Goal: Transaction & Acquisition: Purchase product/service

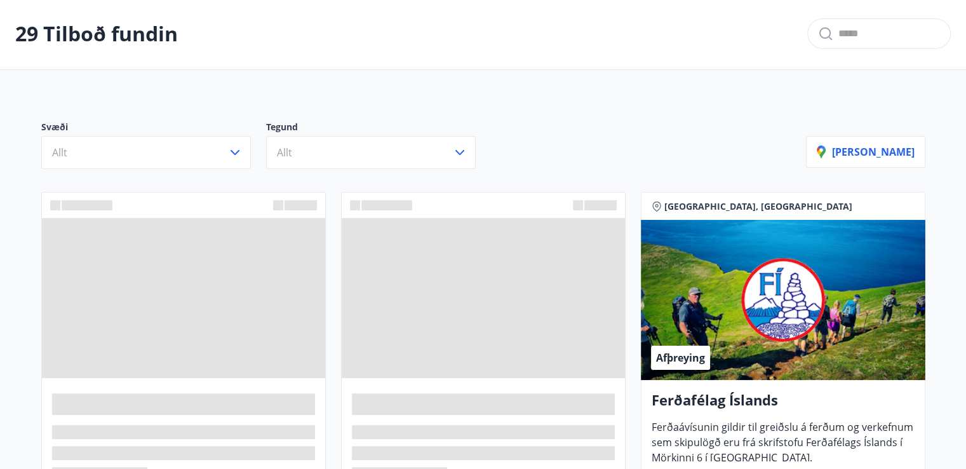
scroll to position [76, 0]
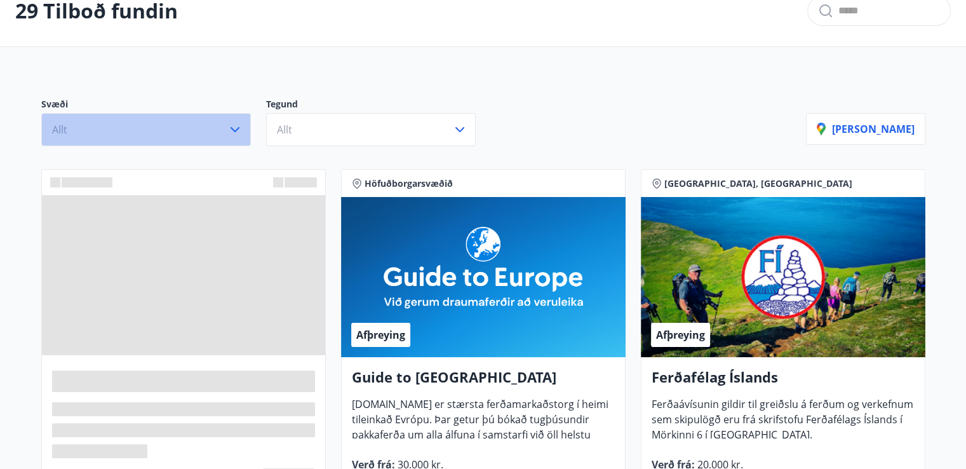
click at [151, 135] on button "Allt" at bounding box center [146, 129] width 210 height 33
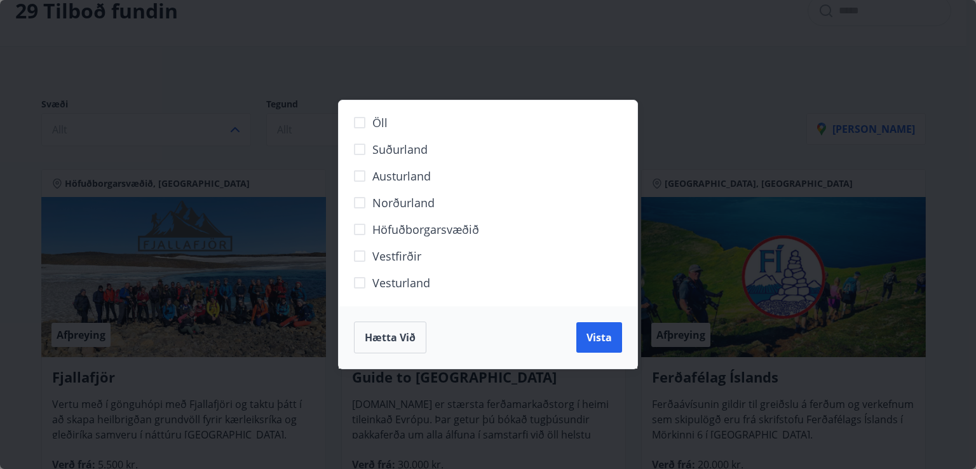
click at [396, 149] on span "Suðurland" at bounding box center [399, 149] width 55 height 17
click at [596, 335] on span "Vista" at bounding box center [598, 337] width 25 height 14
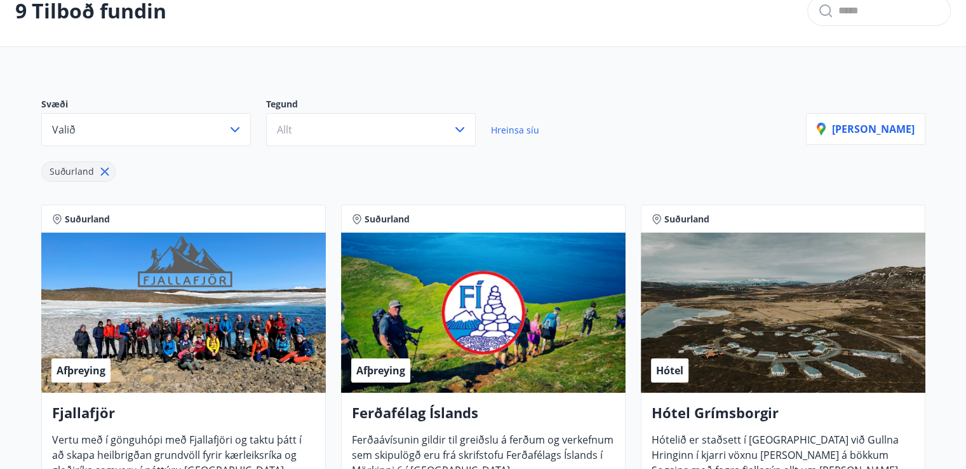
scroll to position [142, 0]
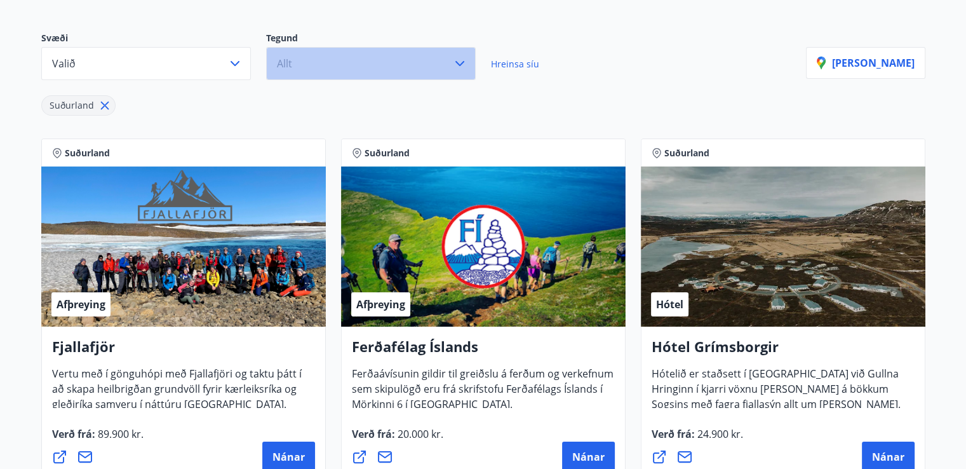
click at [301, 57] on button "Allt" at bounding box center [371, 63] width 210 height 33
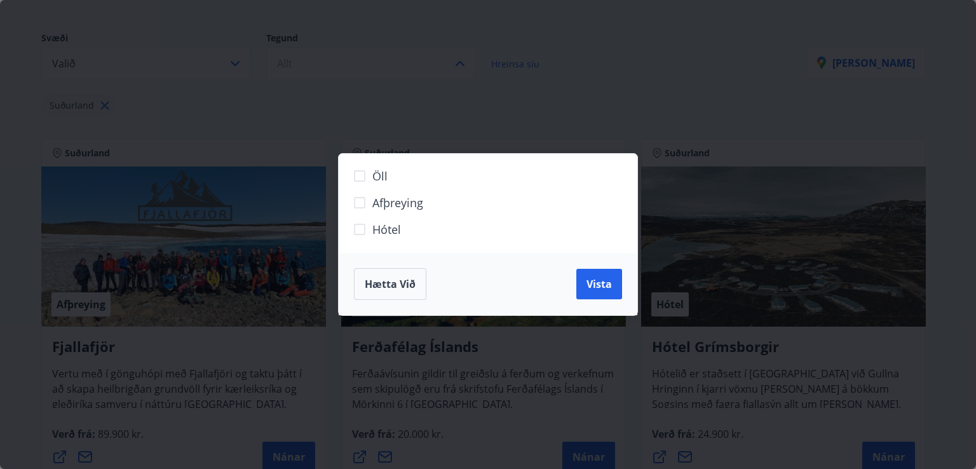
click at [392, 232] on span "Hótel" at bounding box center [386, 229] width 29 height 17
click at [595, 281] on span "Vista" at bounding box center [598, 284] width 25 height 14
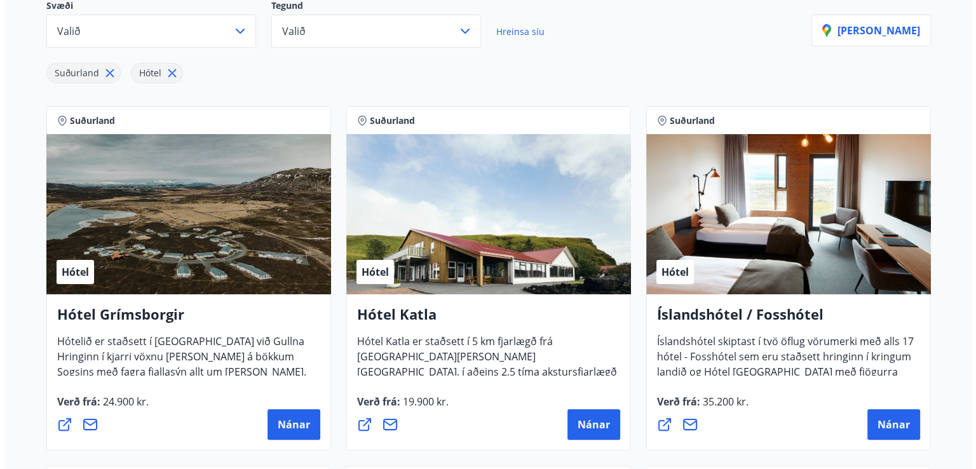
scroll to position [193, 0]
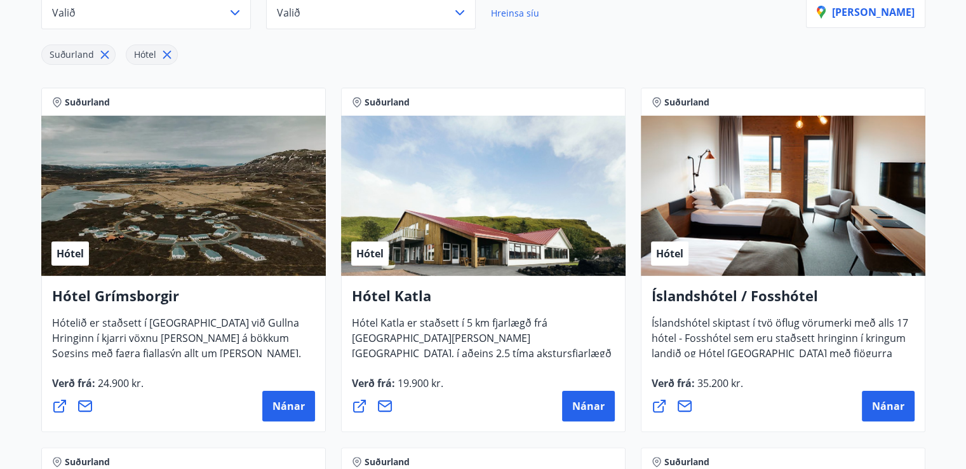
click at [133, 201] on div "Hótel" at bounding box center [183, 196] width 285 height 160
click at [282, 402] on span "Nánar" at bounding box center [289, 406] width 32 height 14
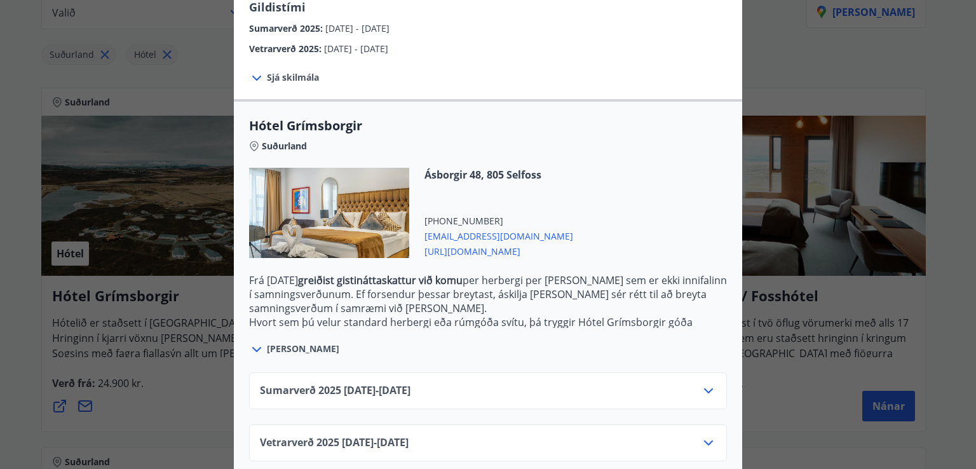
scroll to position [255, 0]
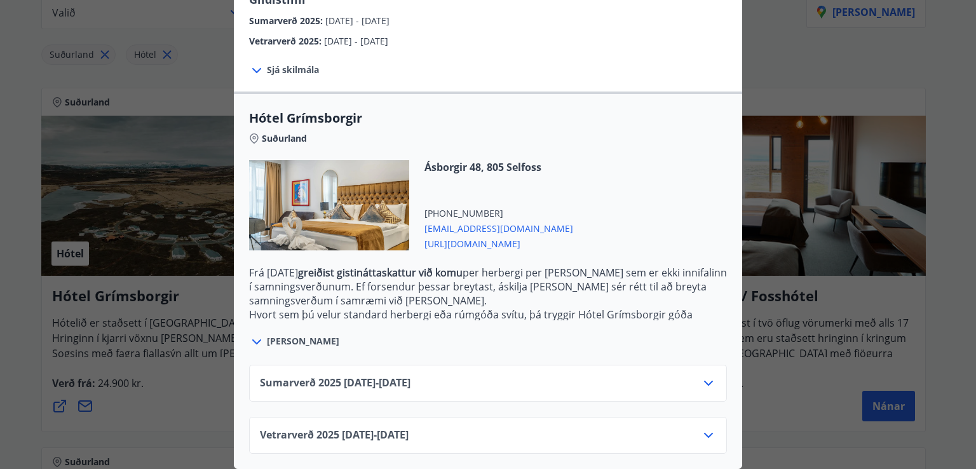
click at [511, 375] on div "Sumarverð [PHONE_NUMBER][DATE] - [DATE]" at bounding box center [488, 387] width 456 height 25
click at [701, 375] on icon at bounding box center [708, 382] width 15 height 15
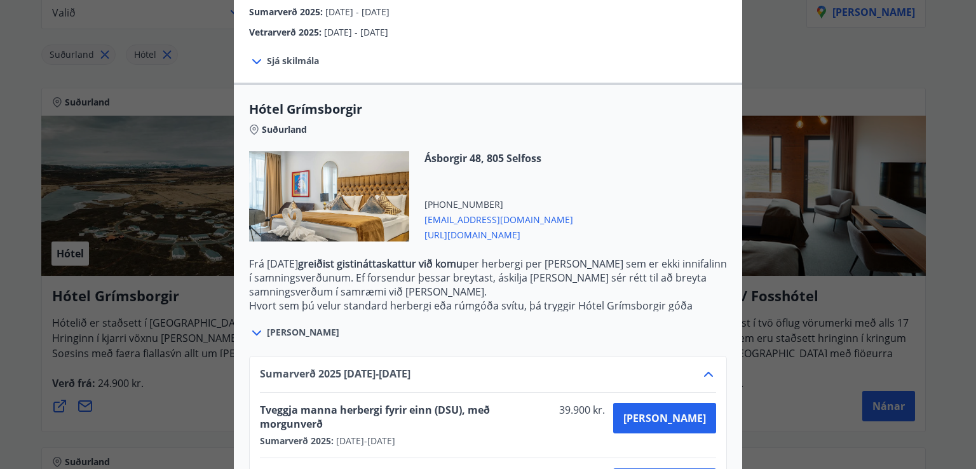
scroll to position [358, 0]
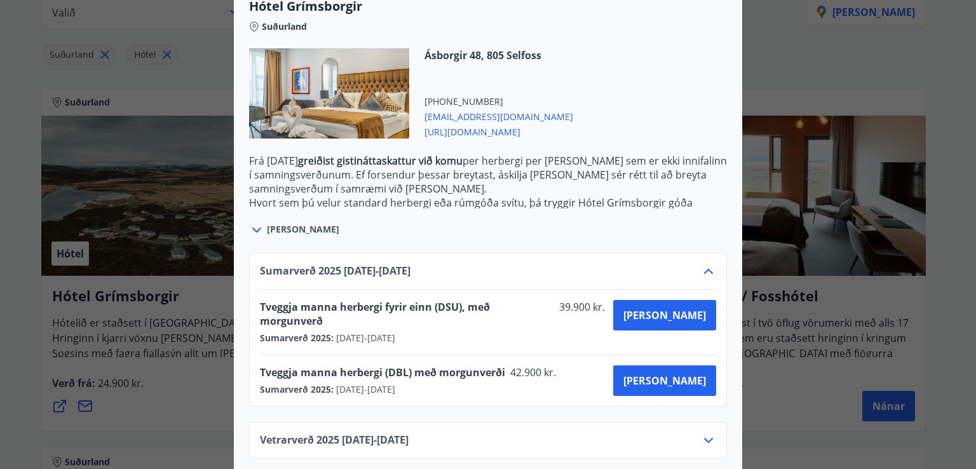
click at [694, 433] on div "Vetrarverð [PHONE_NUMBER][DATE] - [DATE]" at bounding box center [488, 445] width 456 height 25
click at [701, 433] on icon at bounding box center [708, 440] width 15 height 15
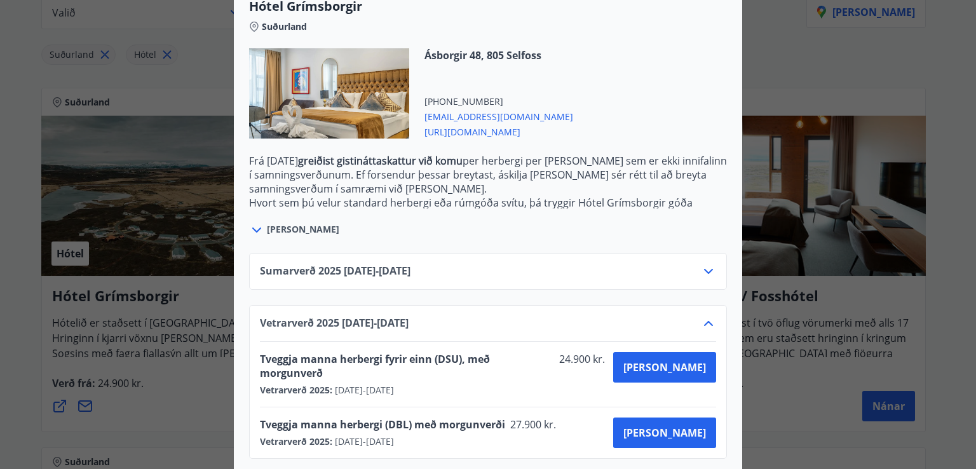
click at [701, 319] on icon at bounding box center [708, 323] width 15 height 15
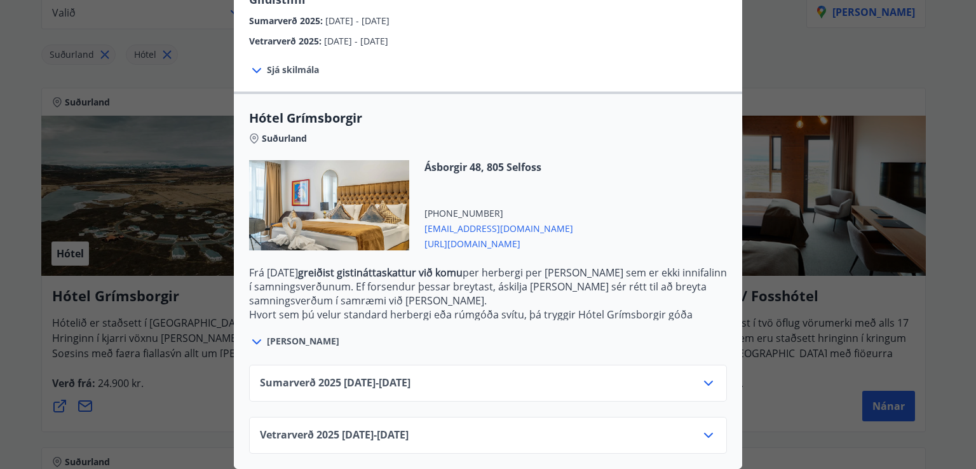
scroll to position [255, 0]
click at [704, 365] on div "Sumarverð [PHONE_NUMBER][DATE] - [DATE]" at bounding box center [488, 383] width 478 height 37
click at [706, 377] on icon at bounding box center [708, 382] width 15 height 15
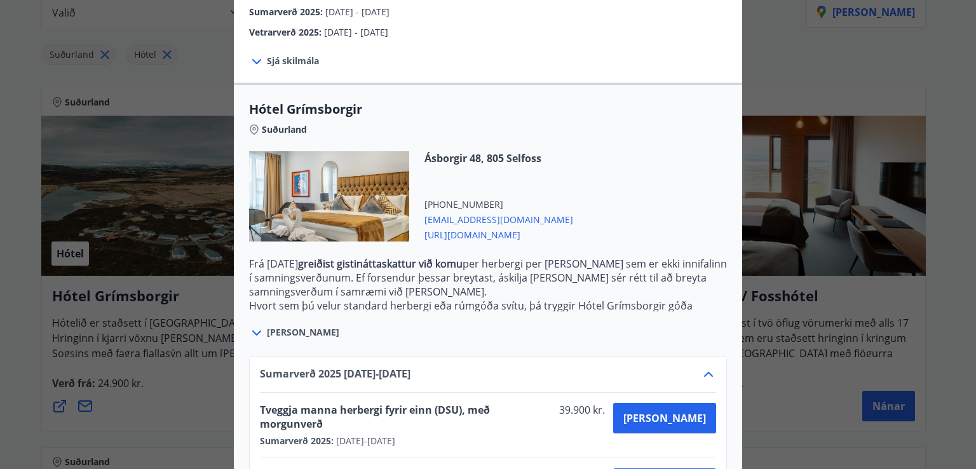
scroll to position [358, 0]
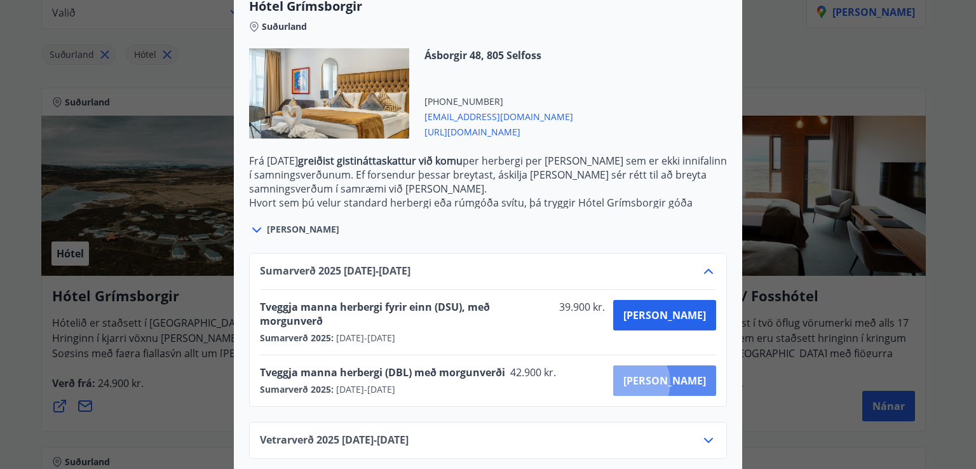
click at [673, 374] on span "[PERSON_NAME]" at bounding box center [664, 381] width 83 height 14
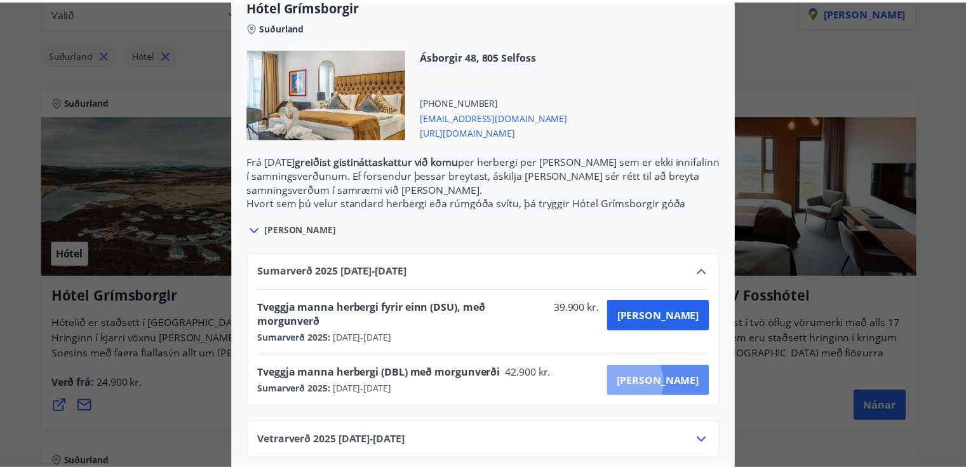
scroll to position [102, 0]
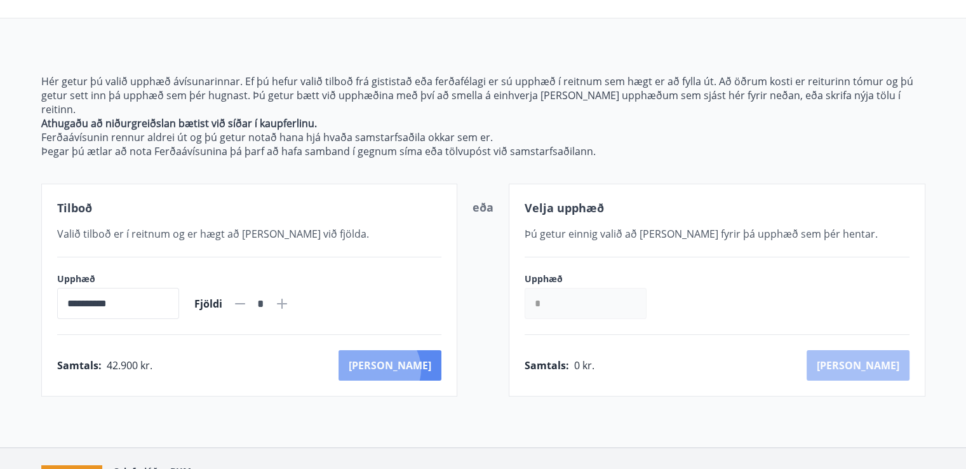
click at [434, 354] on button "[PERSON_NAME]" at bounding box center [390, 365] width 103 height 30
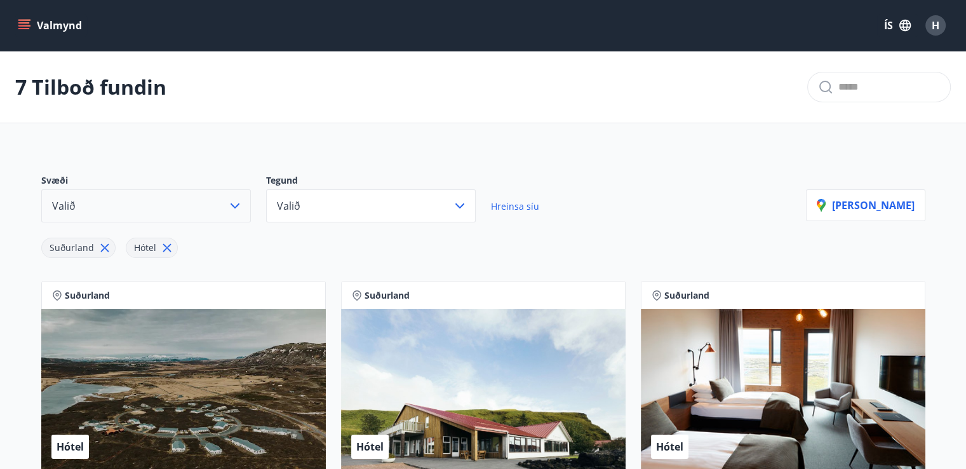
click at [81, 196] on button "Valið" at bounding box center [146, 205] width 210 height 33
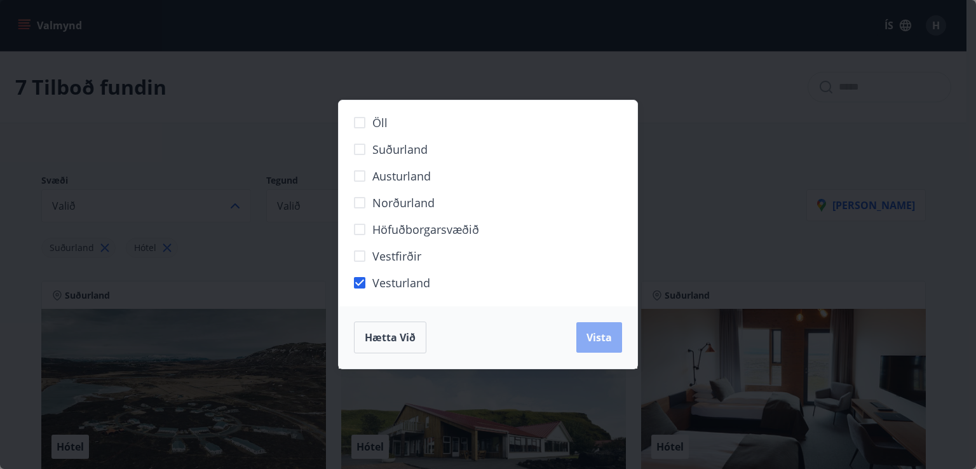
click at [588, 337] on span "Vista" at bounding box center [598, 337] width 25 height 14
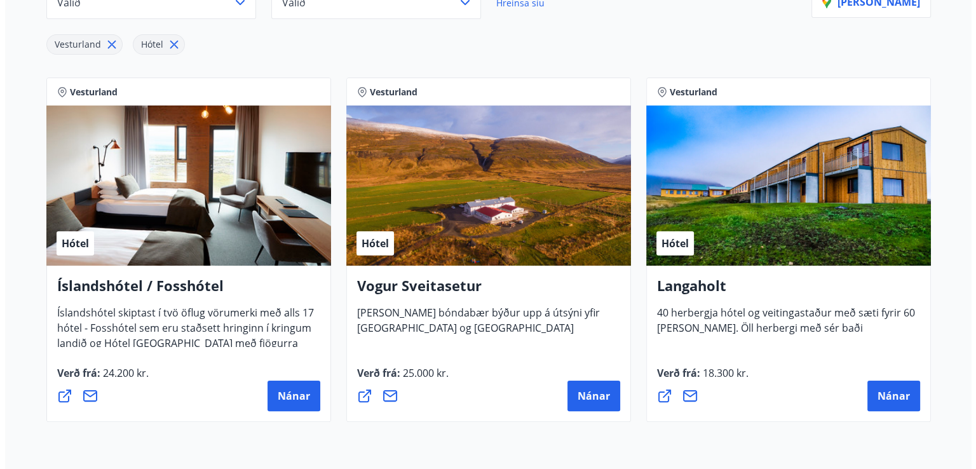
scroll to position [201, 0]
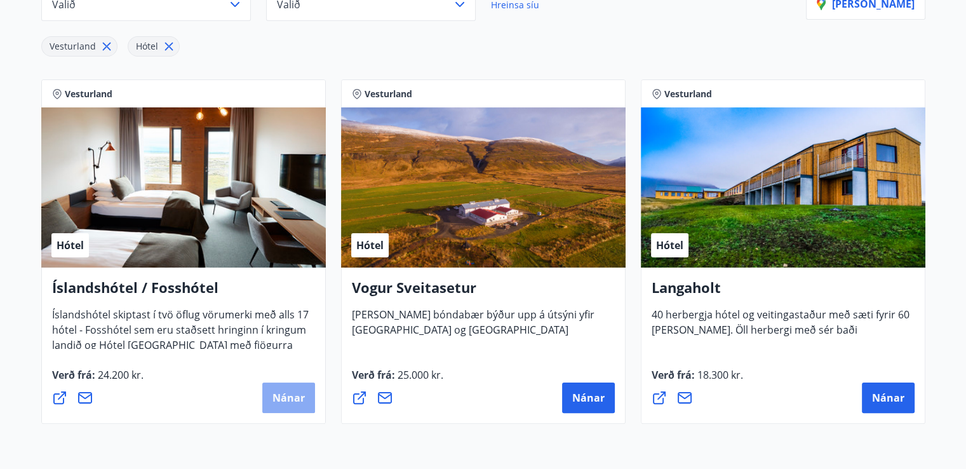
click at [288, 395] on span "Nánar" at bounding box center [289, 398] width 32 height 14
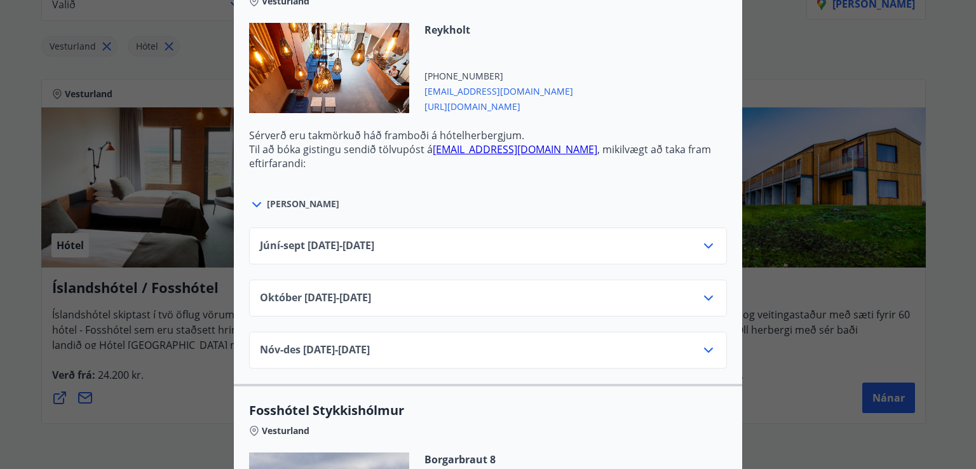
scroll to position [494, 0]
click at [704, 246] on icon at bounding box center [708, 246] width 9 height 5
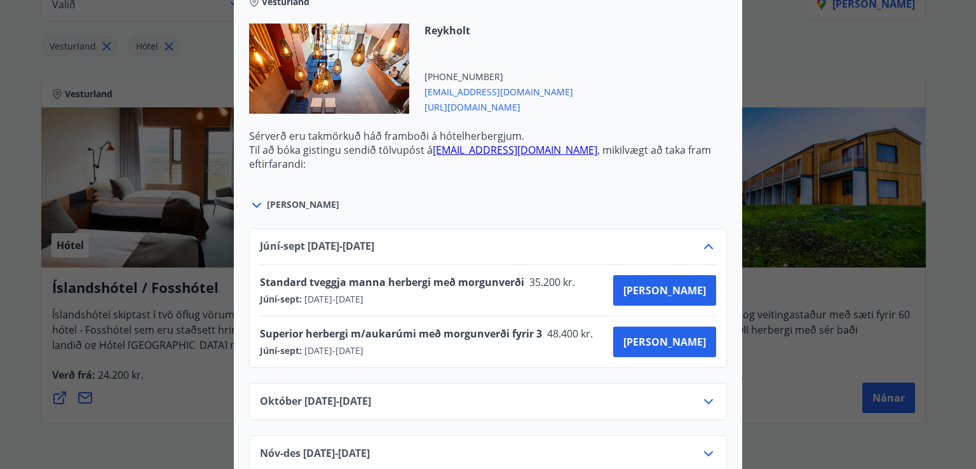
click at [704, 246] on icon at bounding box center [708, 246] width 9 height 5
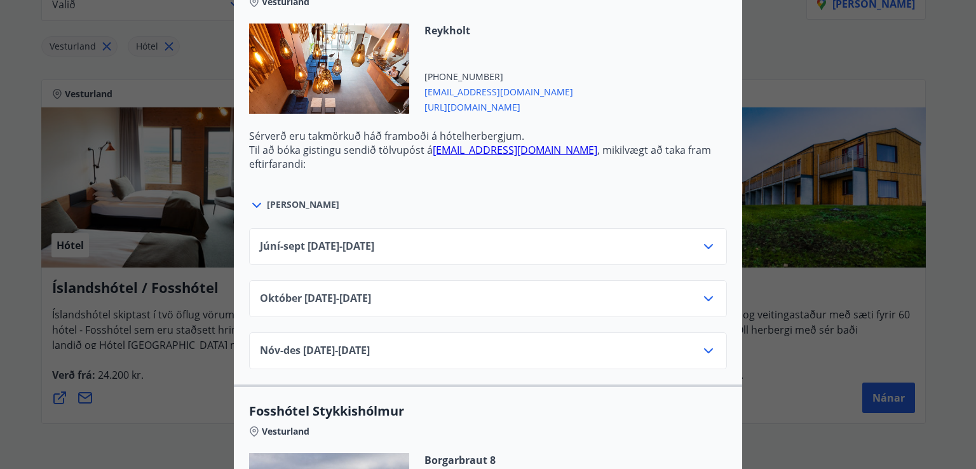
click at [701, 293] on icon at bounding box center [708, 298] width 15 height 15
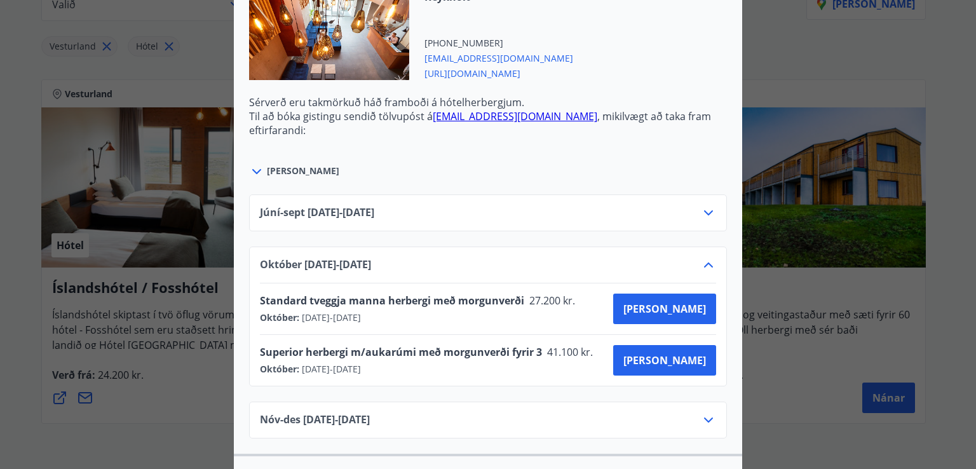
scroll to position [531, 0]
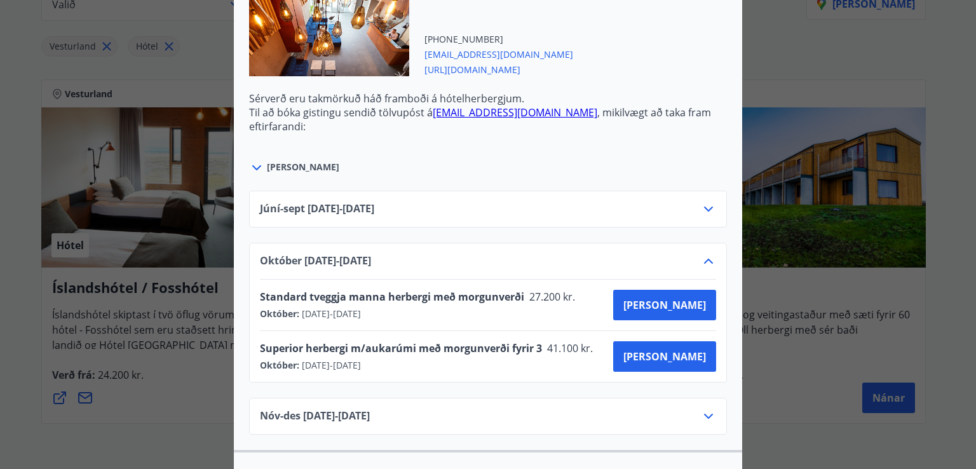
click at [703, 255] on icon at bounding box center [708, 260] width 15 height 15
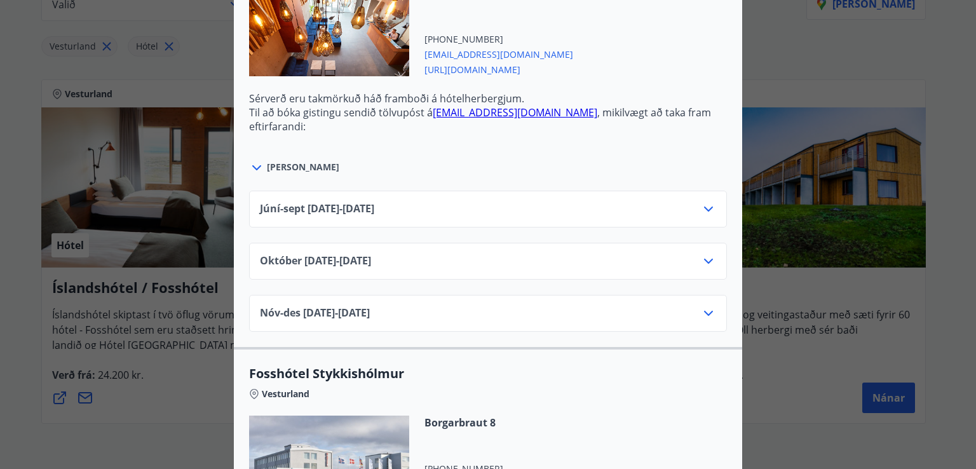
click at [706, 313] on icon at bounding box center [708, 313] width 15 height 15
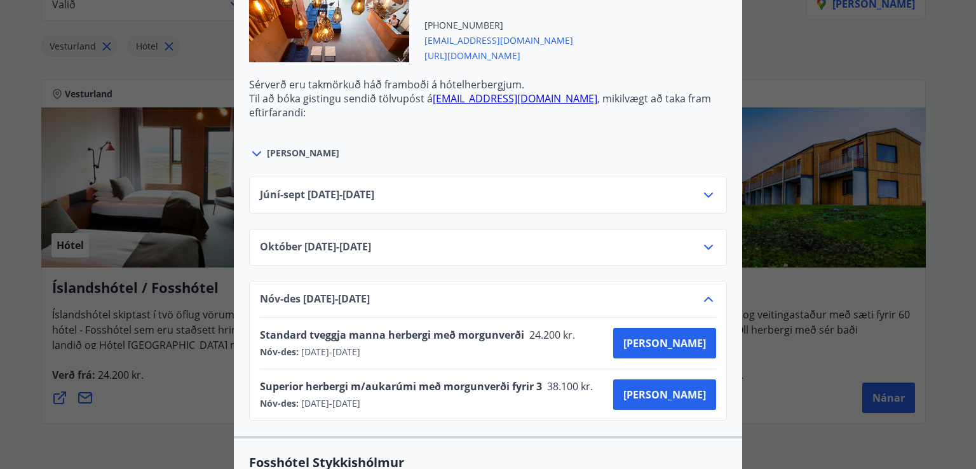
scroll to position [546, 0]
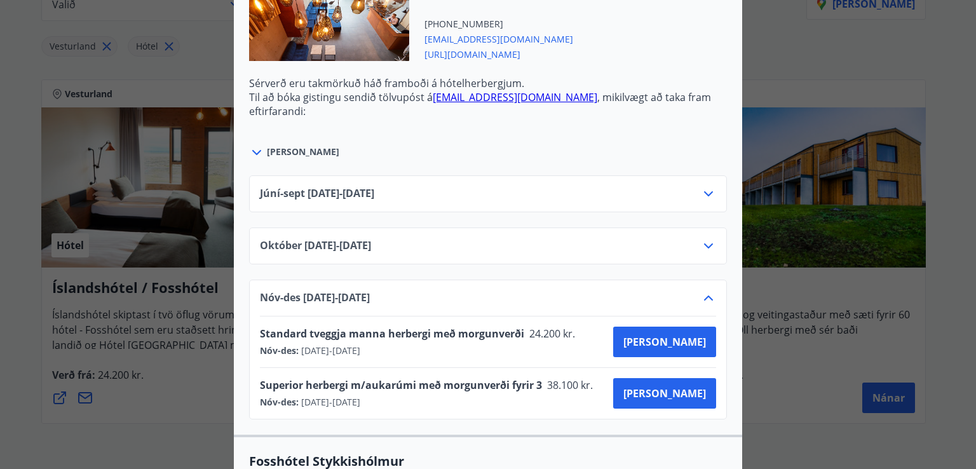
click at [705, 295] on icon at bounding box center [708, 297] width 15 height 15
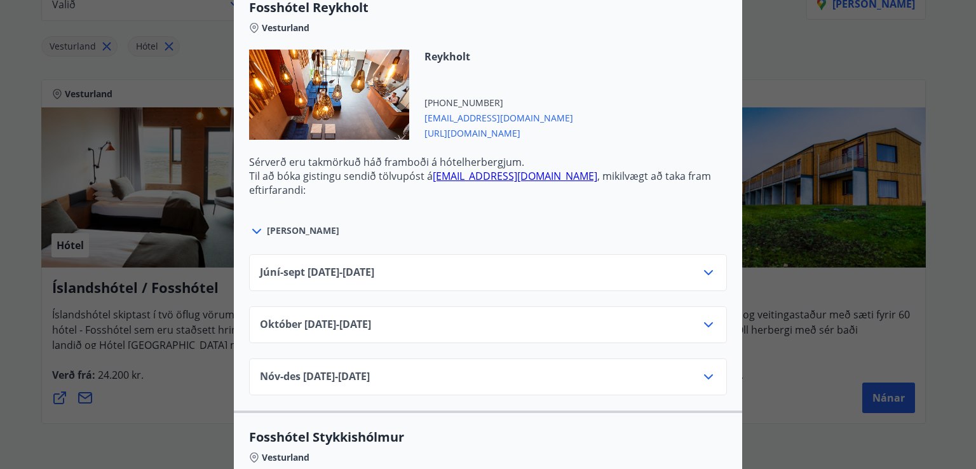
scroll to position [468, 0]
click at [702, 267] on icon at bounding box center [708, 271] width 15 height 15
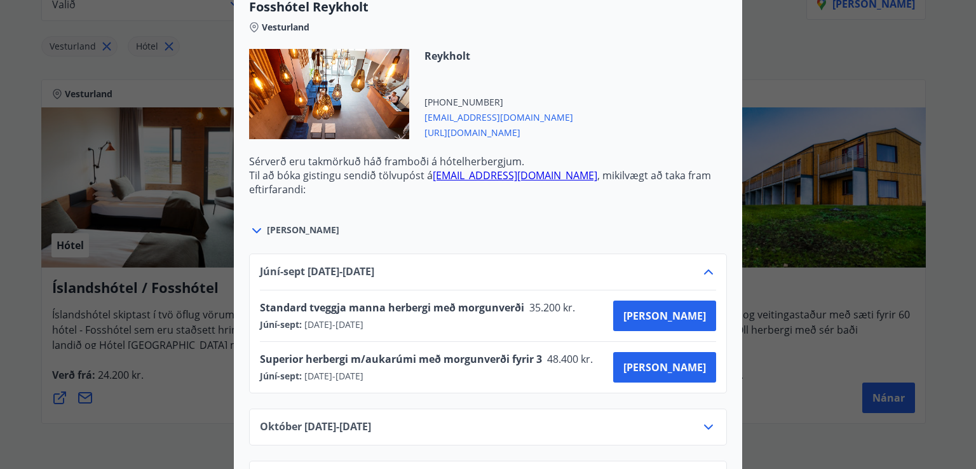
click at [702, 267] on icon at bounding box center [708, 271] width 15 height 15
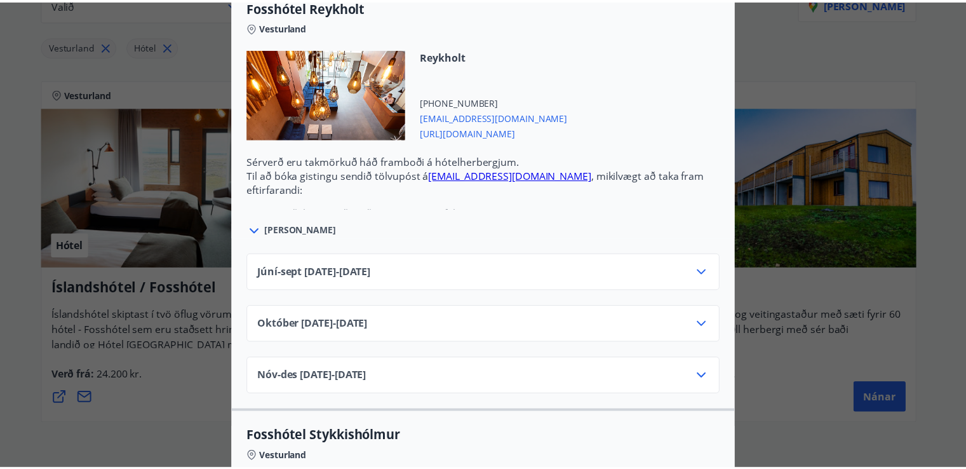
scroll to position [0, 0]
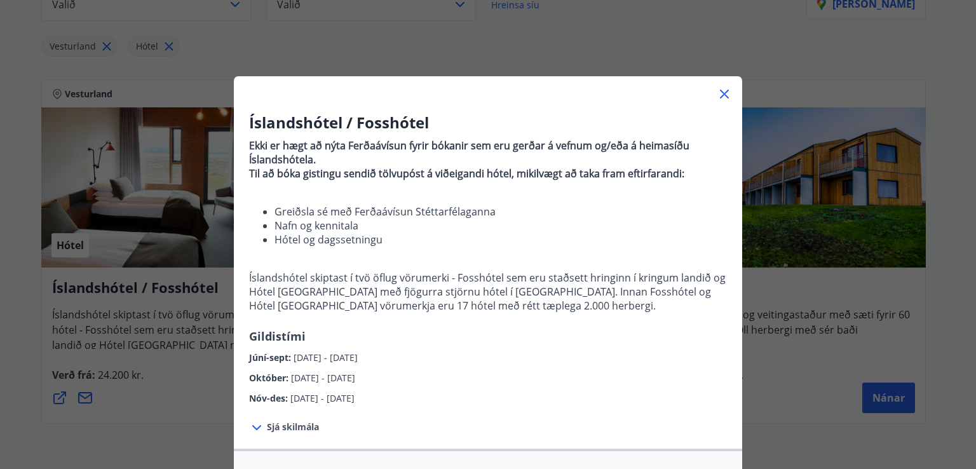
click at [18, 289] on div "Íslandshótel / Fosshótel Ekki er hægt að nýta Ferðaávísun fyrir bókanir sem eru…" at bounding box center [488, 234] width 976 height 469
click at [15, 305] on div "Íslandshótel / Fosshótel Ekki er hægt að nýta Ferðaávísun fyrir bókanir sem eru…" at bounding box center [488, 234] width 976 height 469
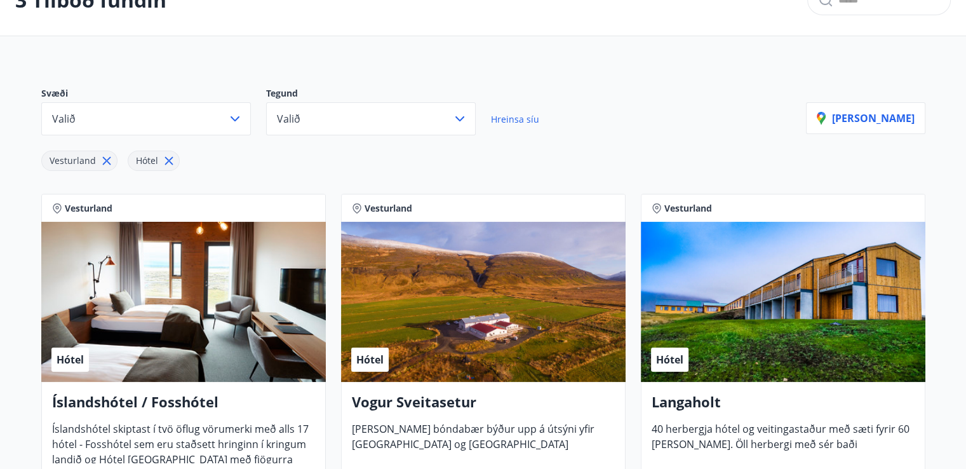
scroll to position [76, 0]
